Goal: Task Accomplishment & Management: Complete application form

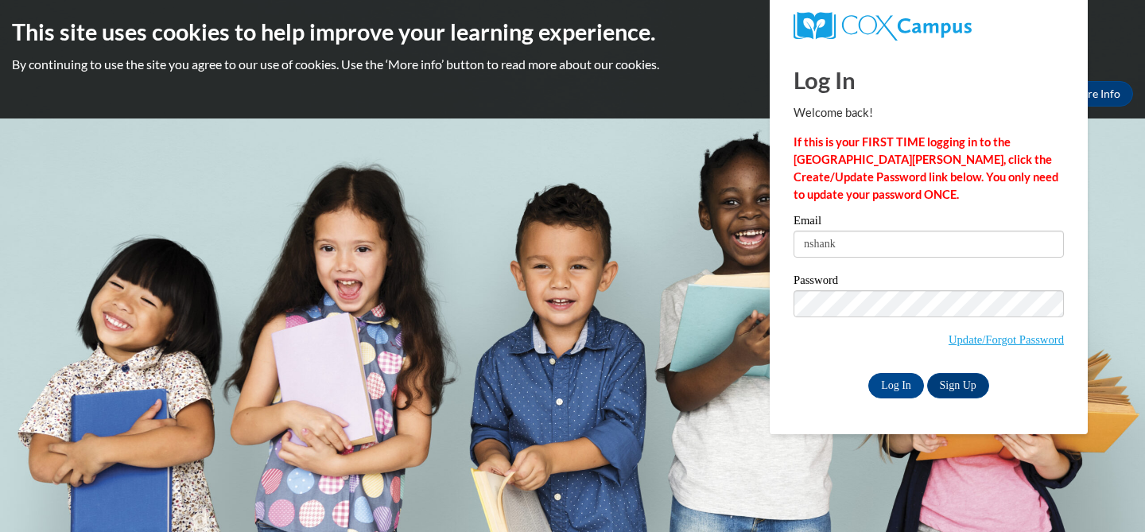
click at [831, 244] on input "nshank" at bounding box center [928, 244] width 270 height 27
type input "nshanks@shorewood.k12.wi.us"
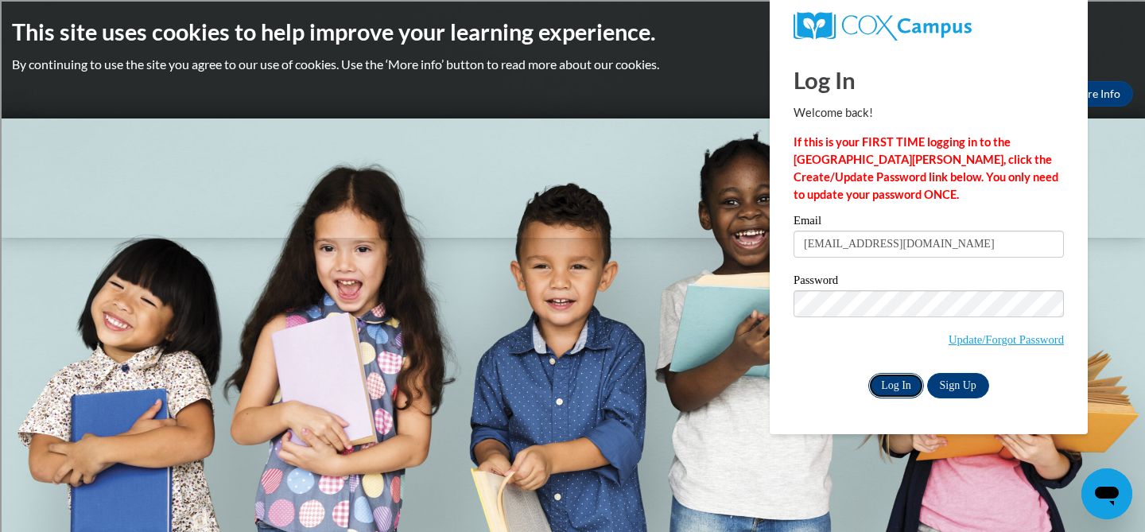
click at [896, 386] on input "Log In" at bounding box center [896, 385] width 56 height 25
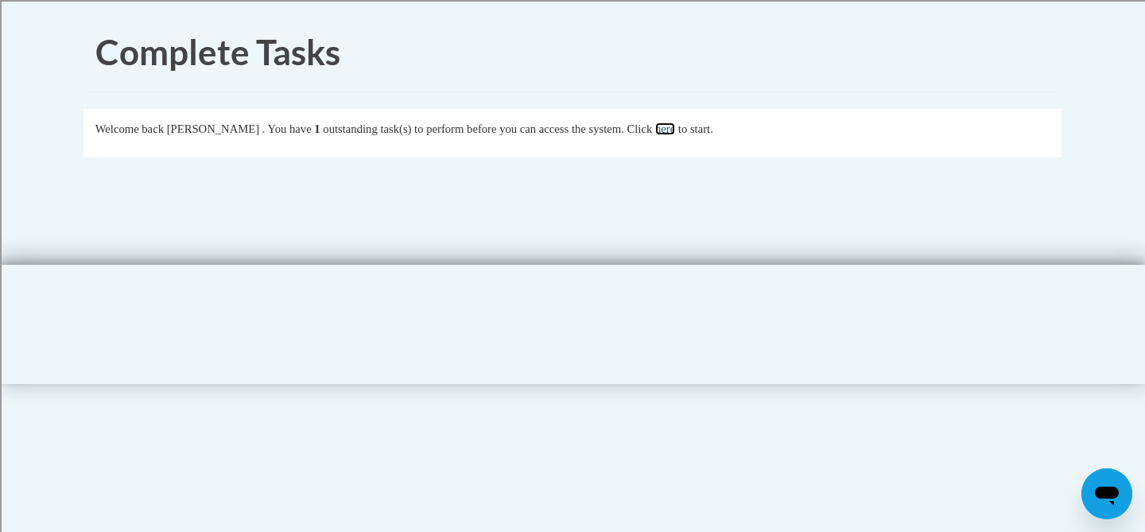
click at [675, 128] on link "here" at bounding box center [665, 128] width 20 height 13
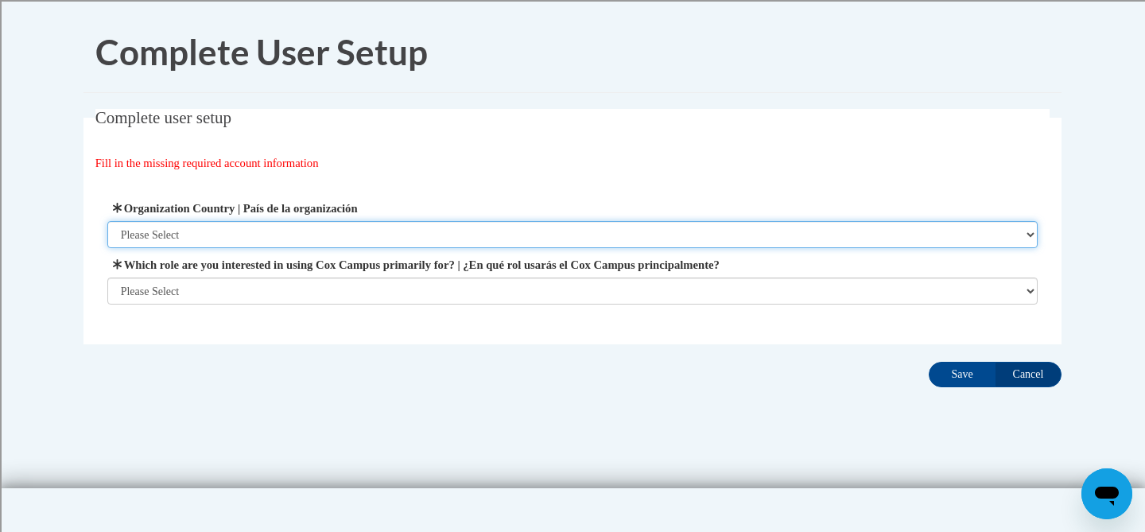
click at [1032, 235] on select "Please Select United States | Estados Unidos Outside of the United States | Fue…" at bounding box center [572, 234] width 931 height 27
select select "ad49bcad-a171-4b2e-b99c-48b446064914"
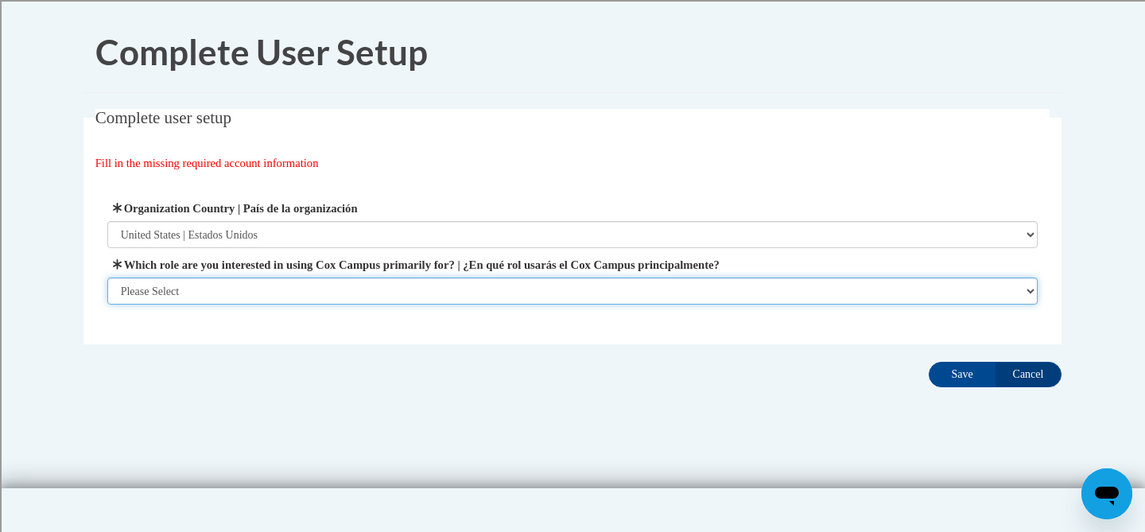
click at [1028, 291] on select "Please Select College/University | Colegio/Universidad Community/Nonprofit Part…" at bounding box center [572, 290] width 931 height 27
select select "fbf2d438-af2f-41f8-98f1-81c410e29de3"
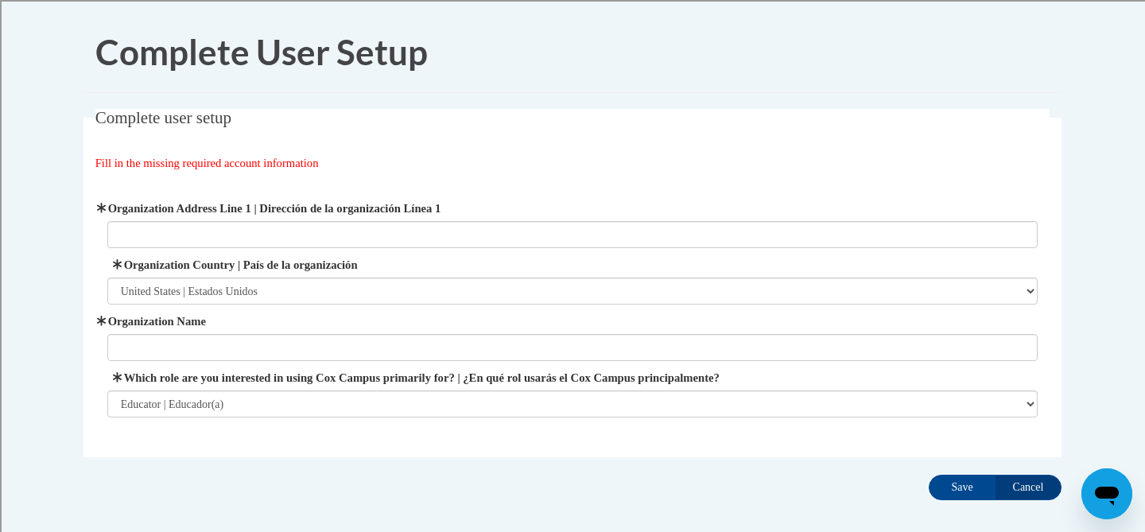
click at [449, 219] on span "Organization Address Line 1 | Dirección de la organización Línea 1" at bounding box center [572, 224] width 931 height 48
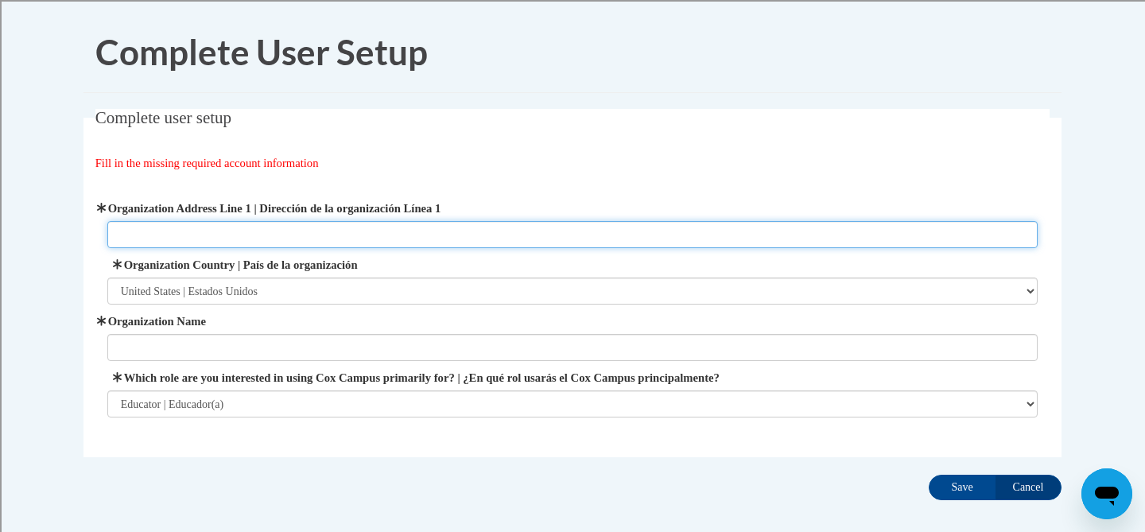
click at [189, 231] on input "Organization Address Line 1 | Dirección de la organización Línea 1" at bounding box center [572, 234] width 931 height 27
type input "Shorewood School District"
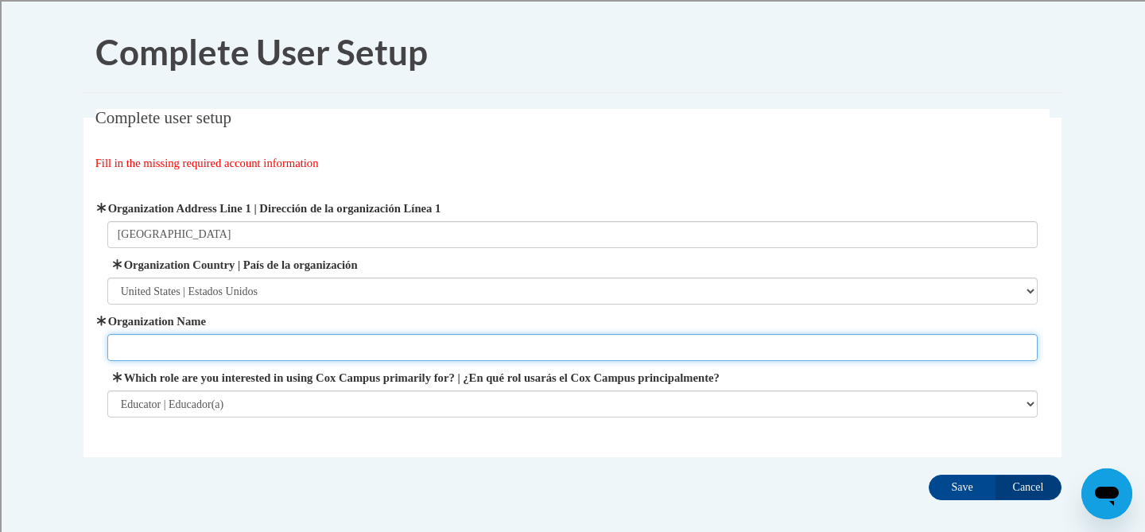
click at [1030, 351] on input "Organization Name" at bounding box center [572, 347] width 931 height 27
type input "Atwater School"
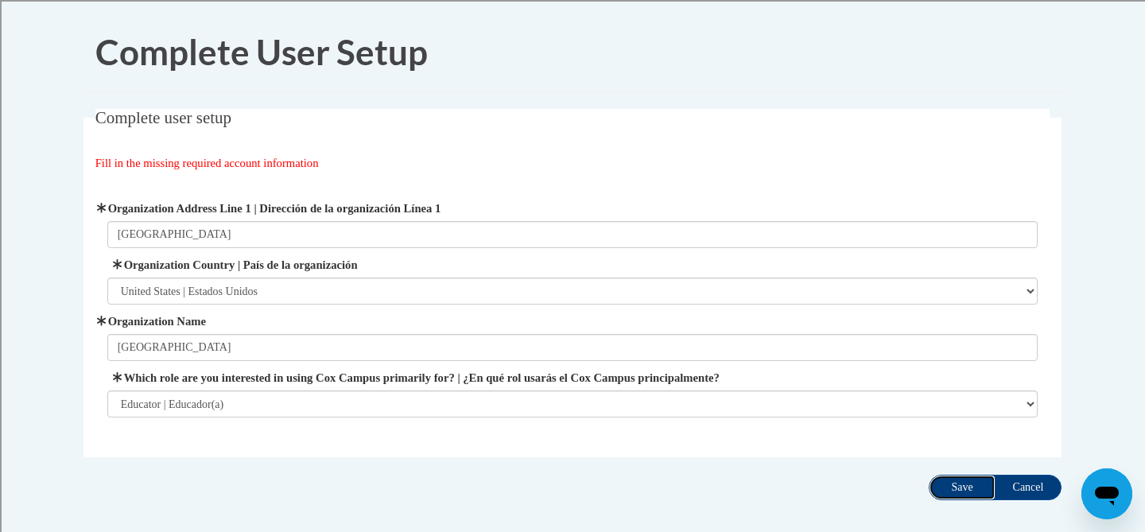
click at [955, 487] on input "Save" at bounding box center [962, 487] width 67 height 25
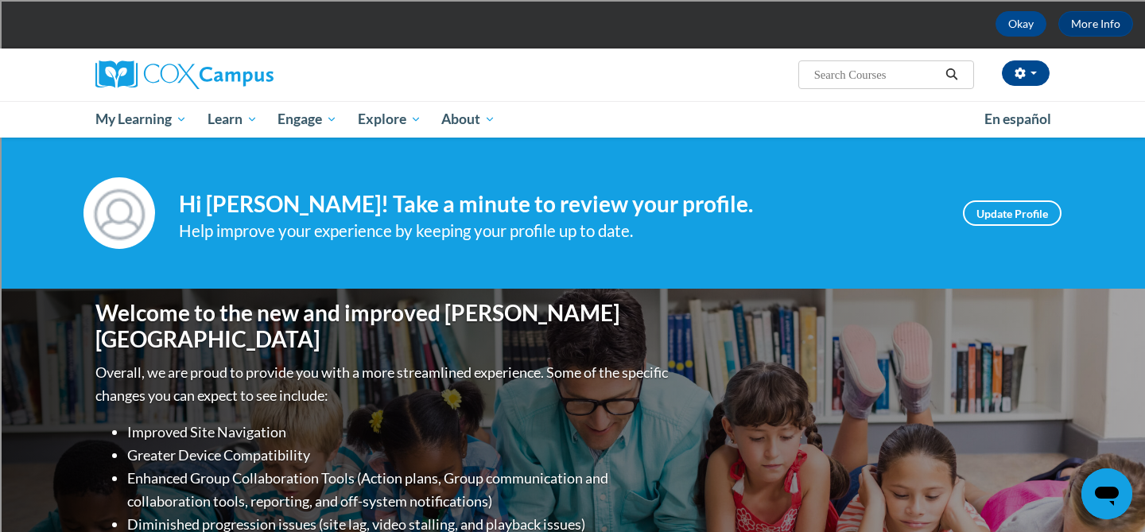
scroll to position [69, 0]
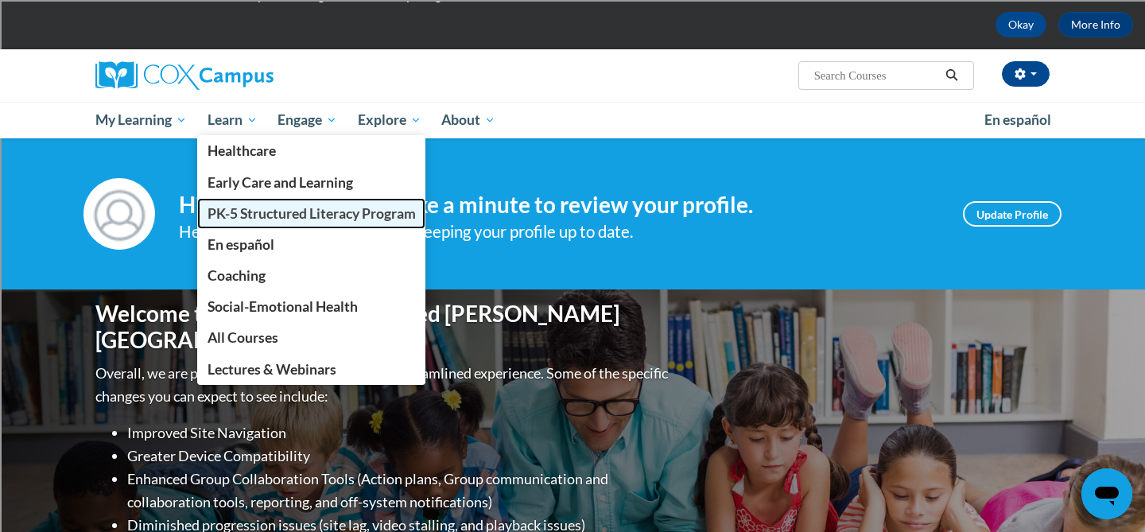
click at [249, 212] on span "PK-5 Structured Literacy Program" at bounding box center [311, 213] width 208 height 17
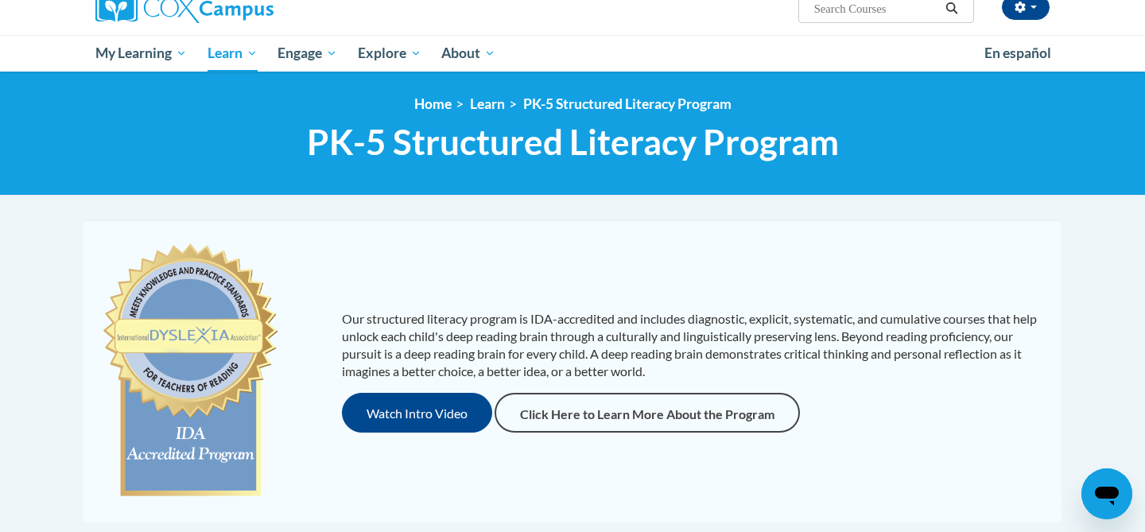
click at [865, 226] on div "Our structured literacy program is IDA-accredited and includes diagnostic, expl…" at bounding box center [572, 371] width 978 height 302
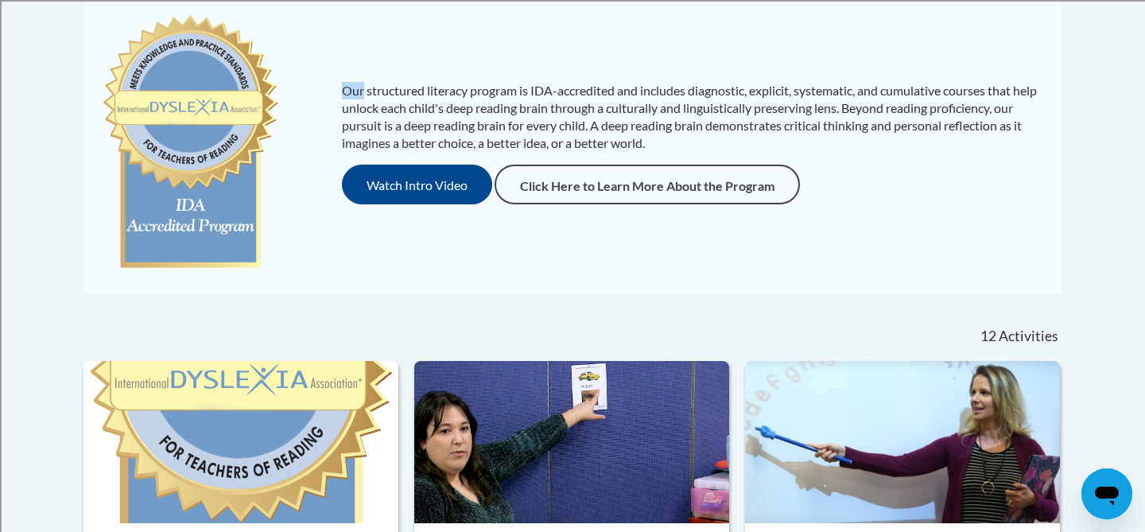
scroll to position [201, 0]
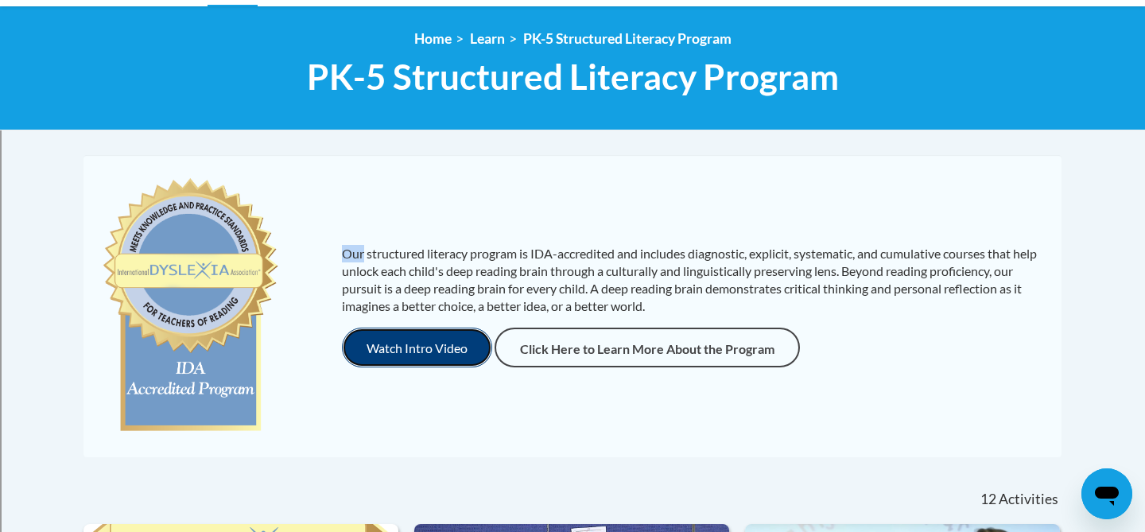
click at [417, 340] on button "Watch Intro Video" at bounding box center [417, 348] width 150 height 40
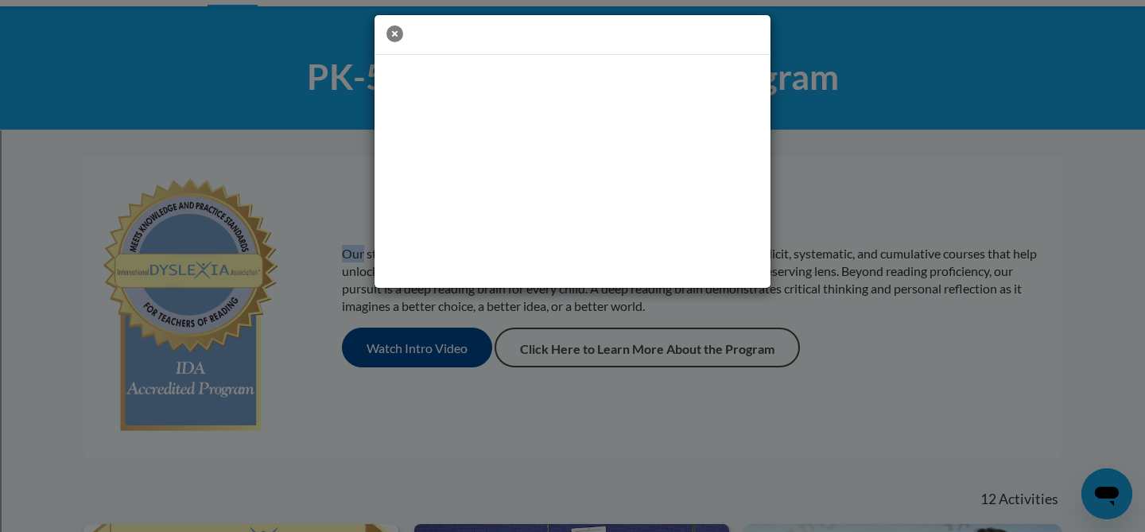
click at [392, 30] on icon "button" at bounding box center [394, 33] width 17 height 17
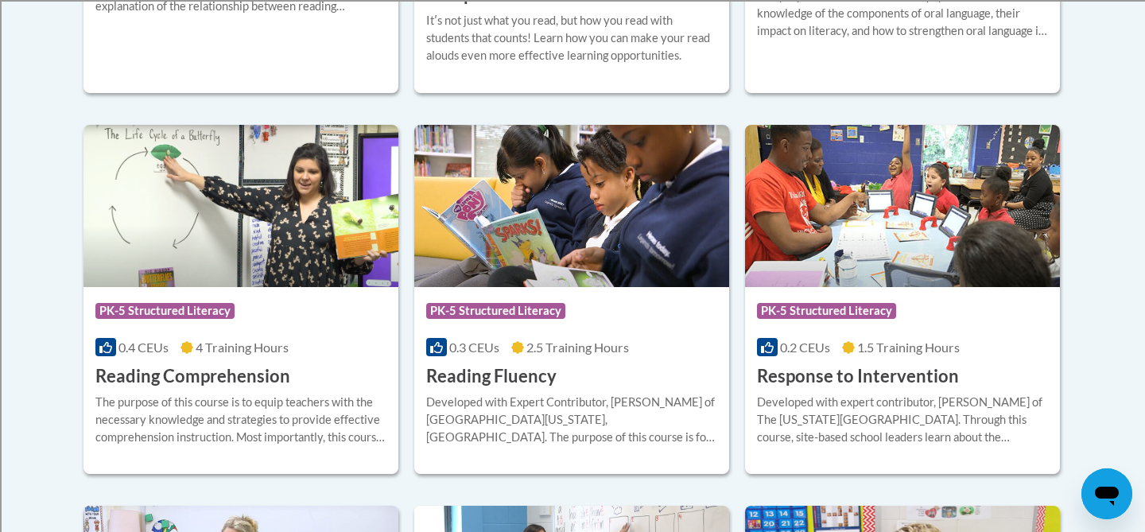
scroll to position [1422, 0]
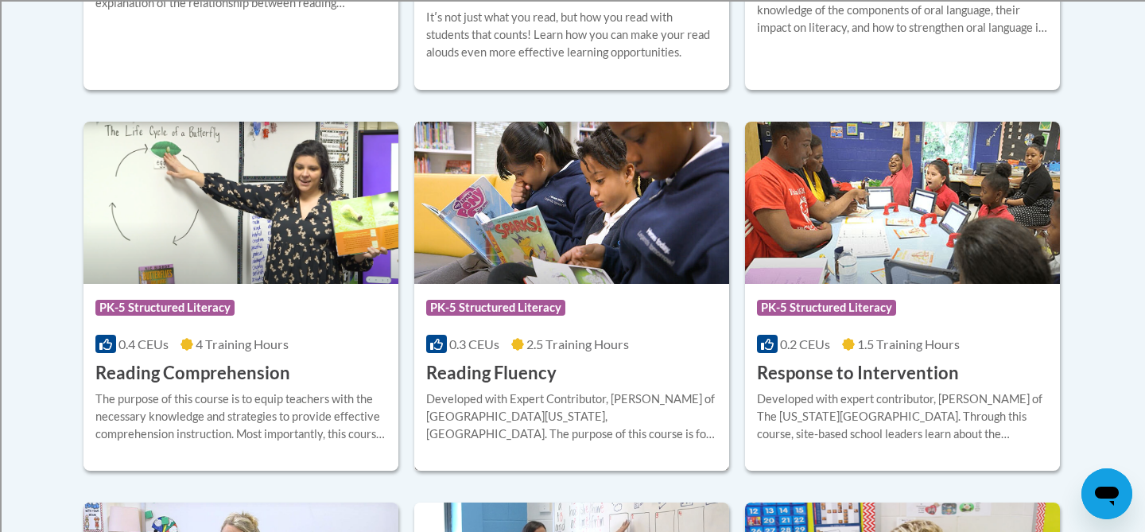
click at [558, 342] on span "2.5 Training Hours" at bounding box center [577, 343] width 103 height 15
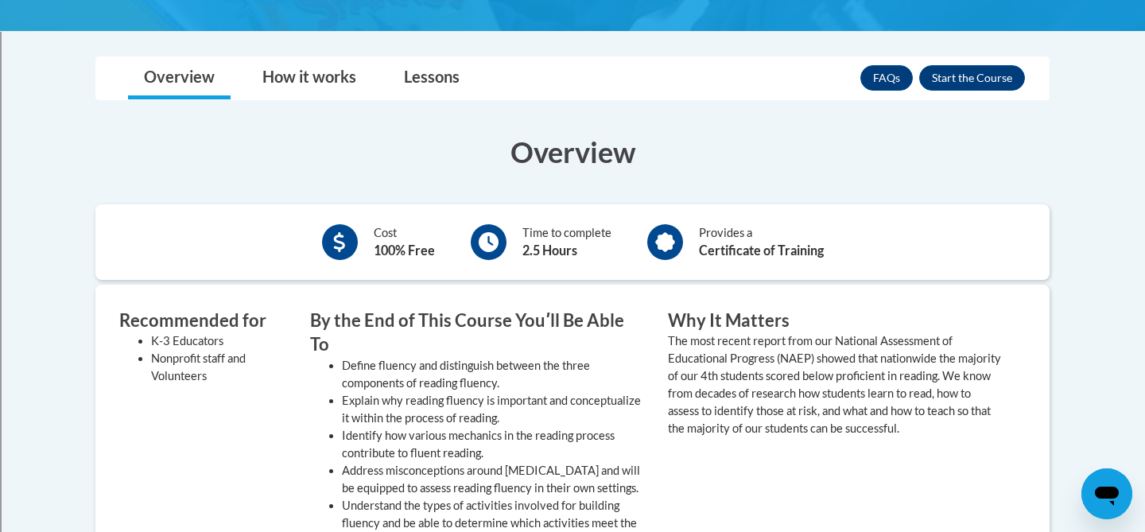
scroll to position [434, 0]
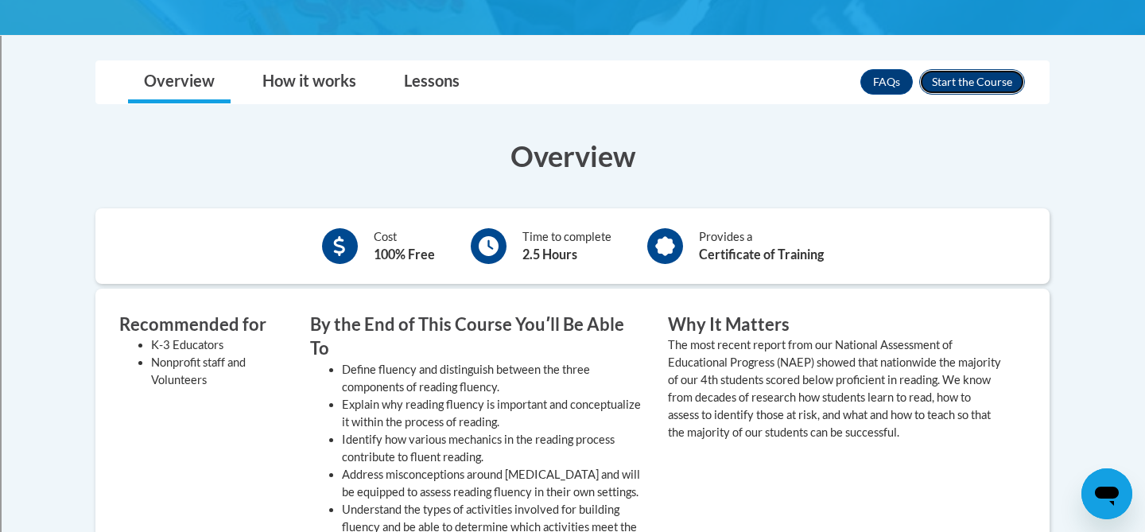
click at [958, 69] on button "Enroll" at bounding box center [972, 81] width 106 height 25
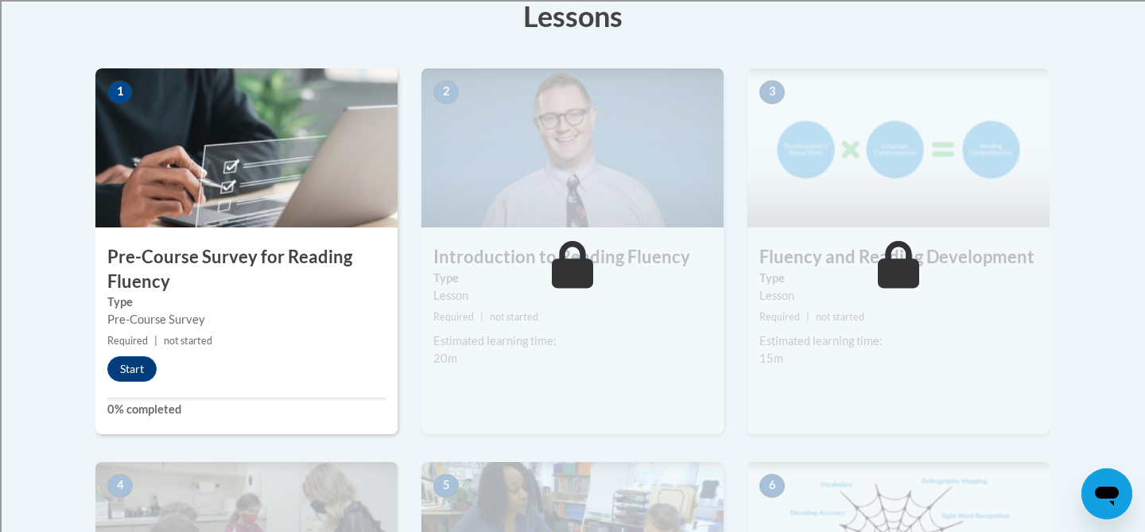
scroll to position [467, 0]
click at [134, 360] on button "Start" at bounding box center [131, 367] width 49 height 25
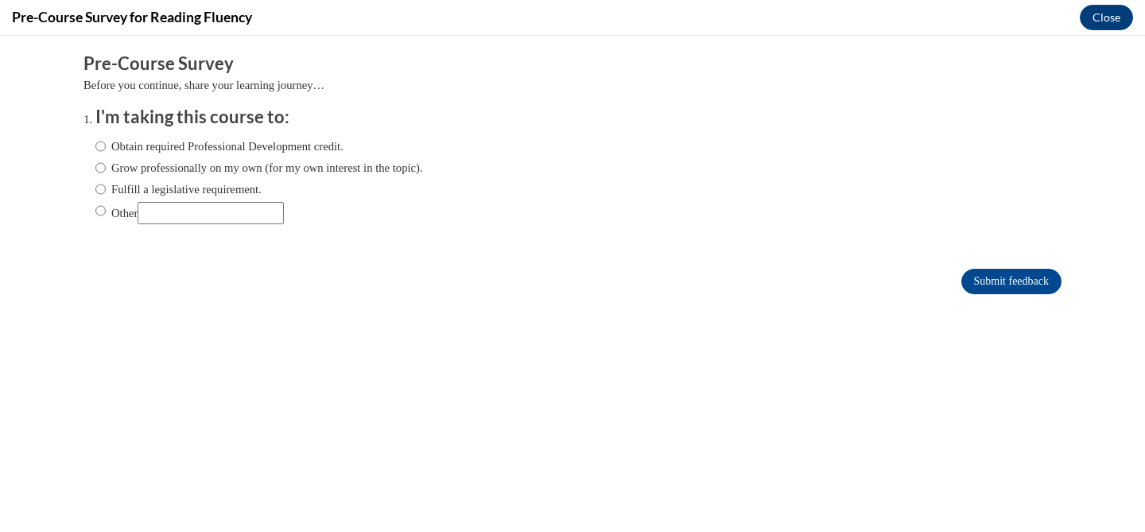
scroll to position [0, 0]
click at [101, 169] on input "Grow professionally on my own (for my own interest in the topic)." at bounding box center [100, 167] width 10 height 17
radio input "true"
click at [1014, 277] on input "Submit feedback" at bounding box center [1011, 281] width 100 height 25
click at [1014, 284] on input "Submit feedback" at bounding box center [1011, 281] width 100 height 25
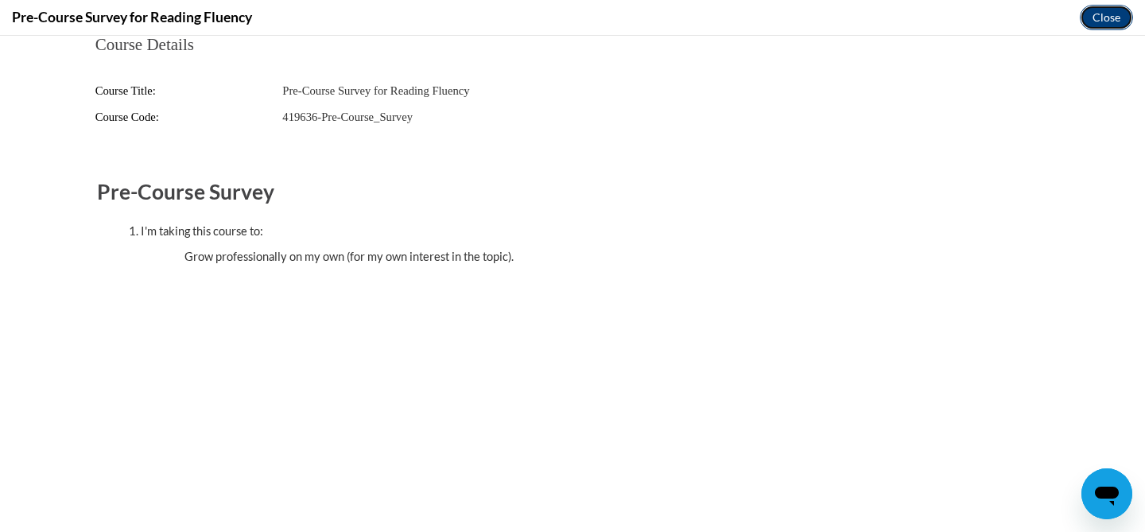
click at [1108, 14] on button "Close" at bounding box center [1106, 17] width 53 height 25
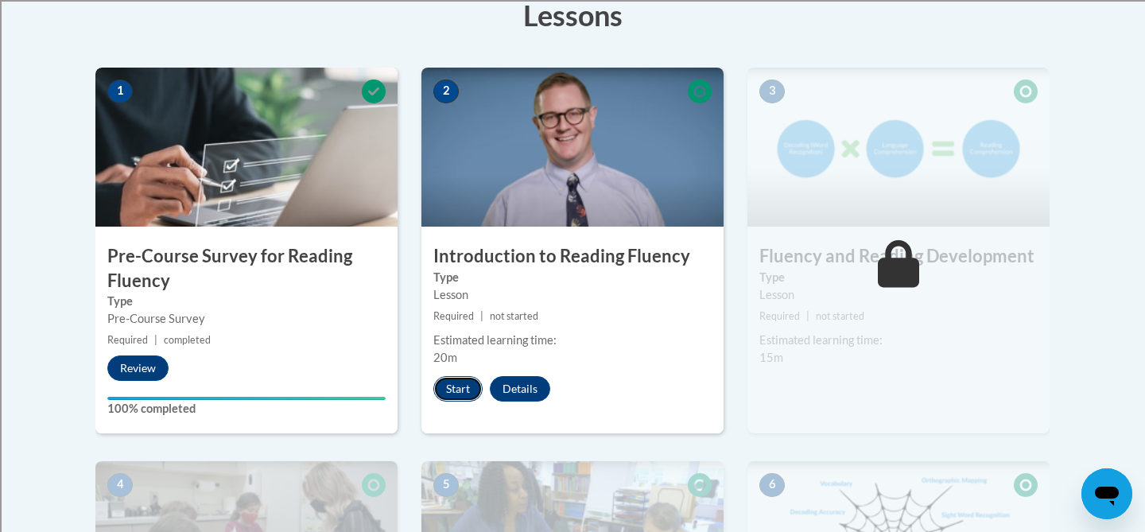
click at [453, 391] on button "Start" at bounding box center [457, 388] width 49 height 25
